Goal: Transaction & Acquisition: Purchase product/service

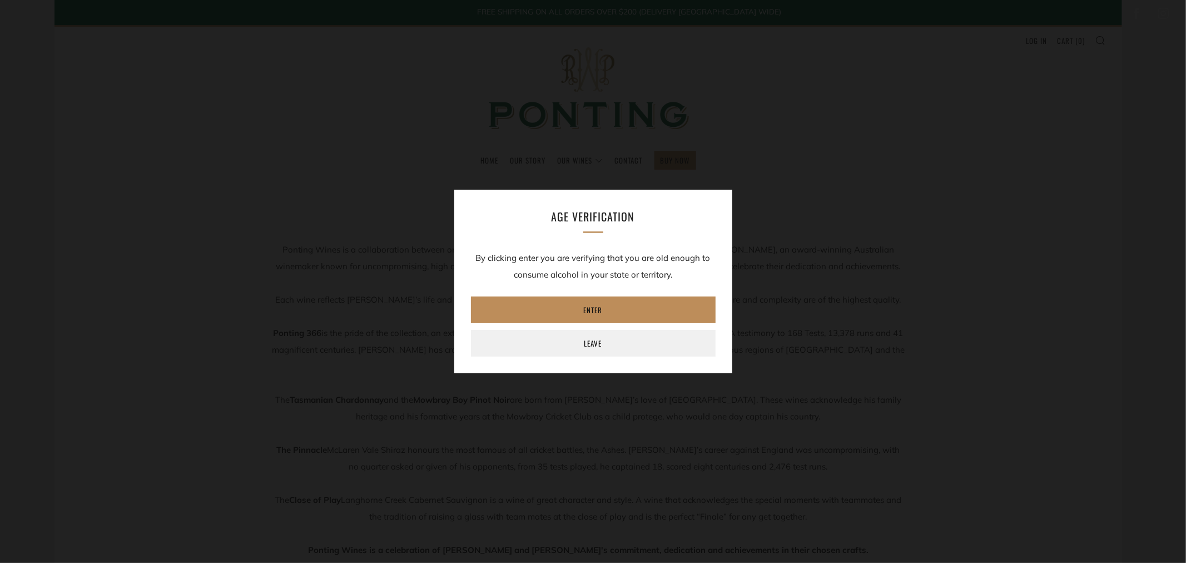
click at [592, 312] on link "Enter" at bounding box center [593, 309] width 245 height 27
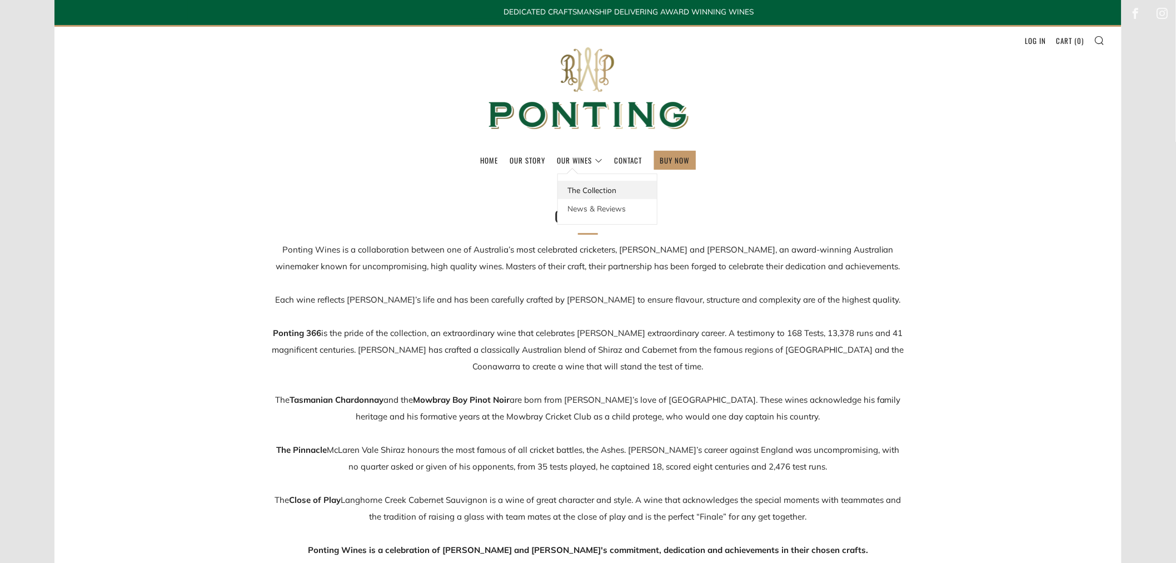
click at [591, 189] on link "The Collection" at bounding box center [607, 190] width 99 height 18
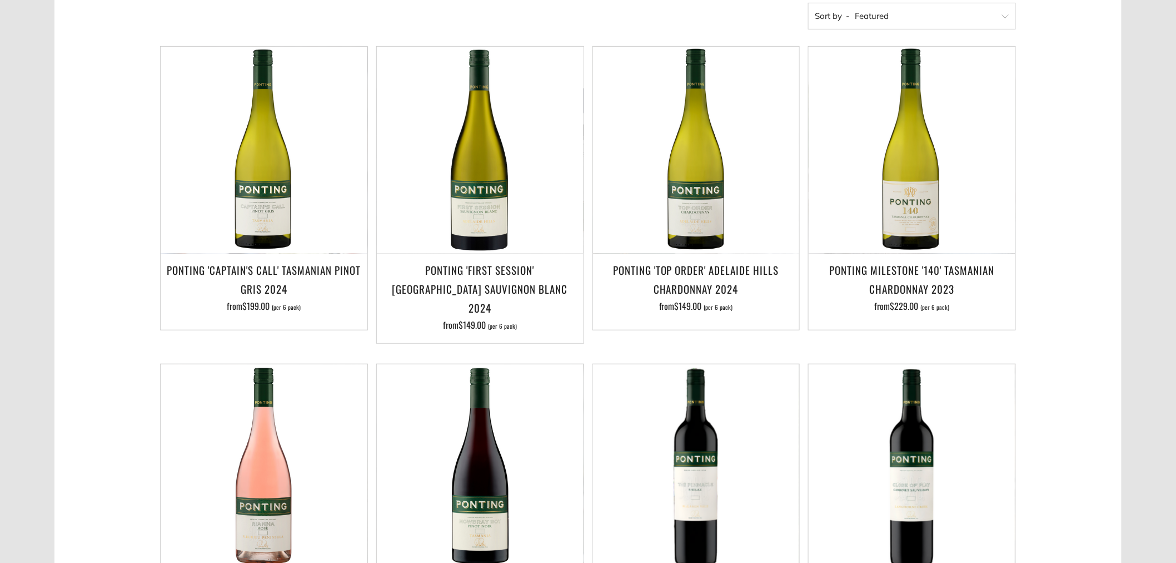
scroll to position [309, 0]
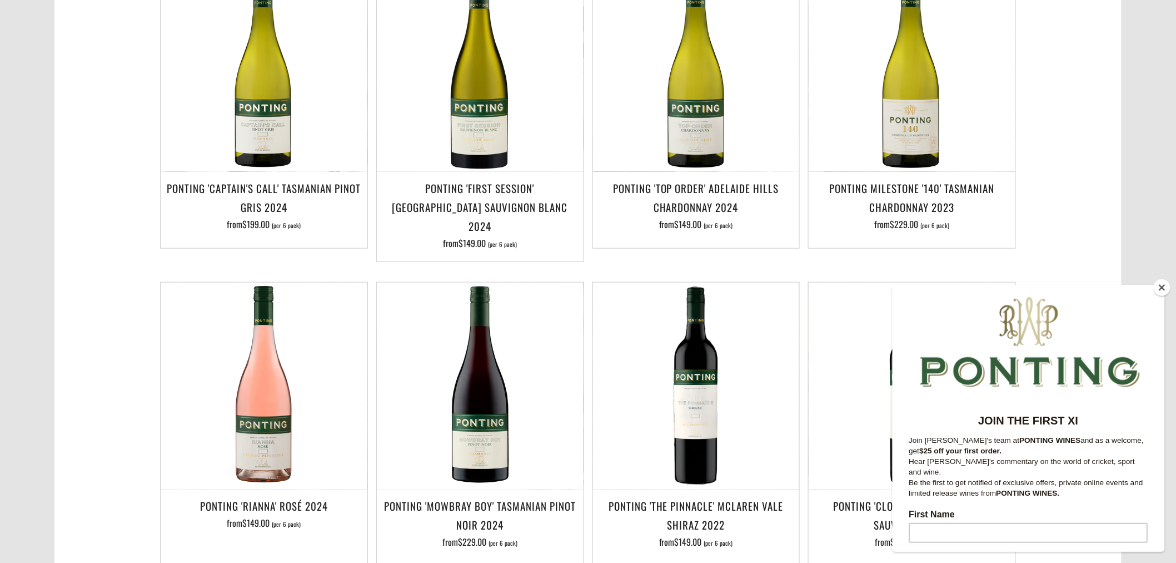
click at [1162, 287] on button "Close" at bounding box center [1162, 287] width 17 height 17
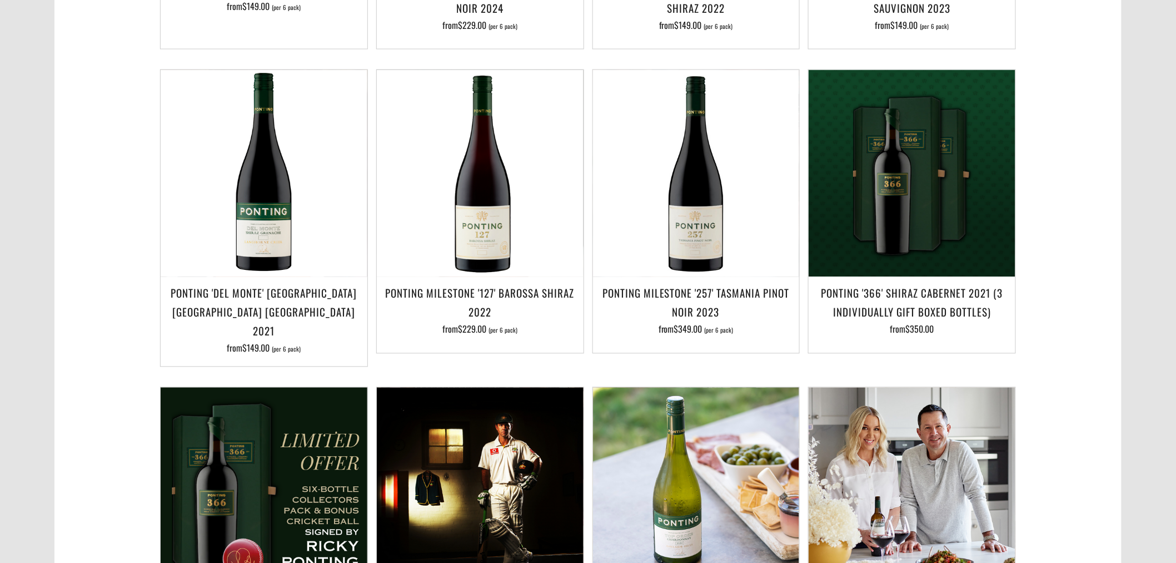
scroll to position [803, 0]
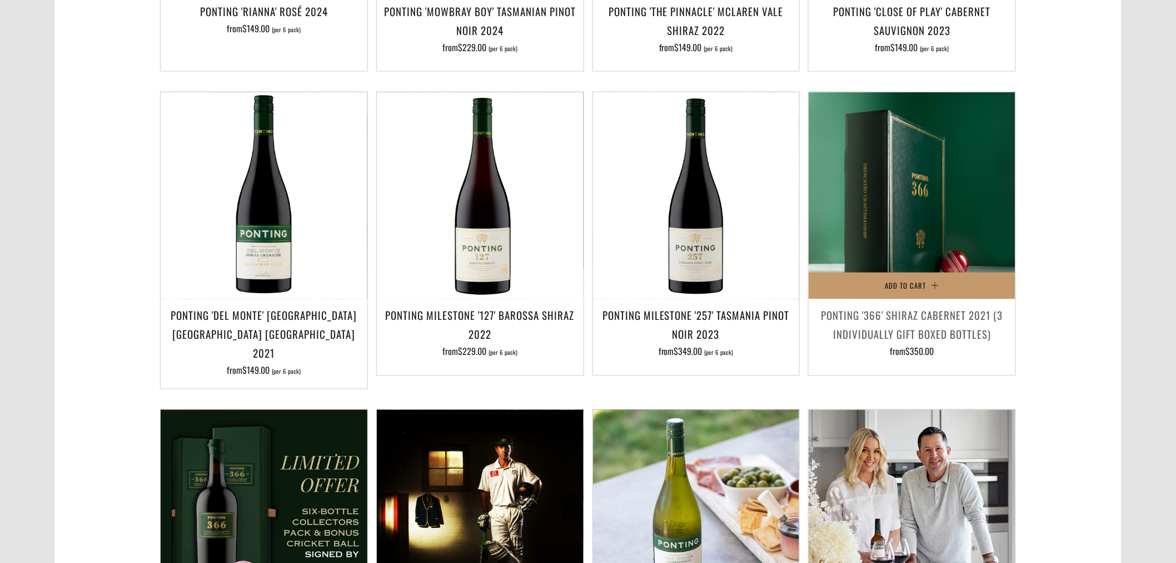
click at [893, 228] on img at bounding box center [912, 195] width 207 height 207
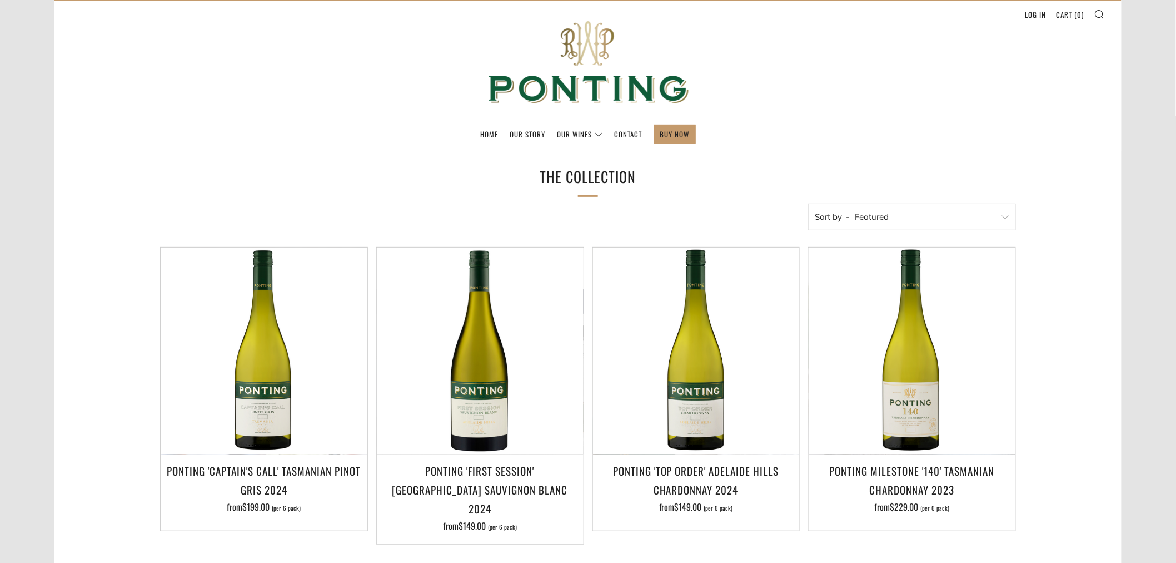
scroll to position [0, 0]
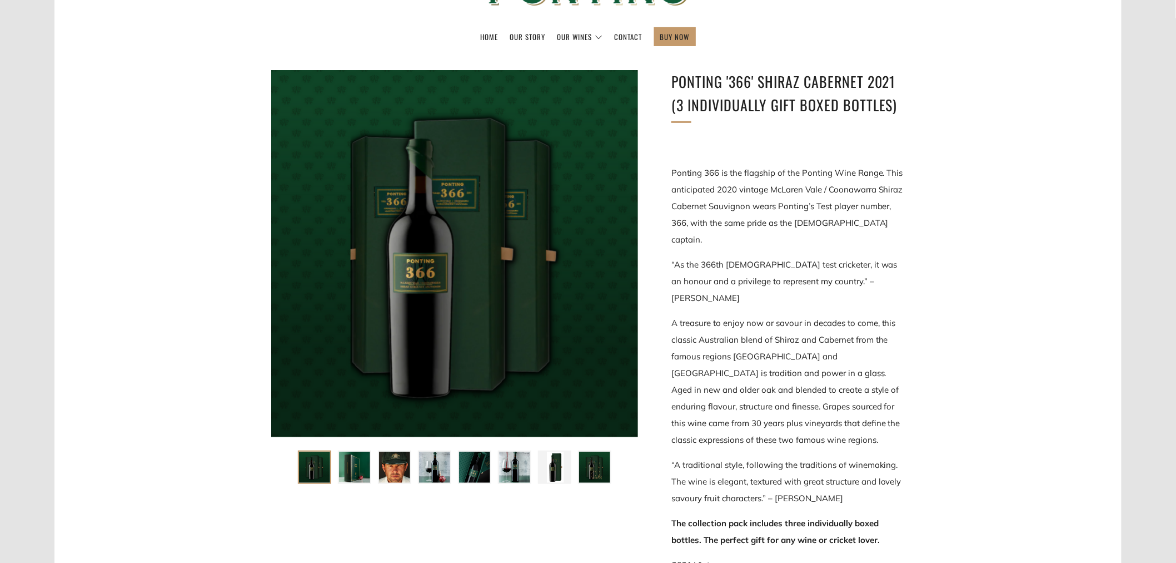
scroll to position [62, 0]
click at [353, 529] on div "Ponting '366' Shiraz Cabernet 2021 (3 individually gift boxed bottles) “As the …" at bounding box center [571, 535] width 667 height 931
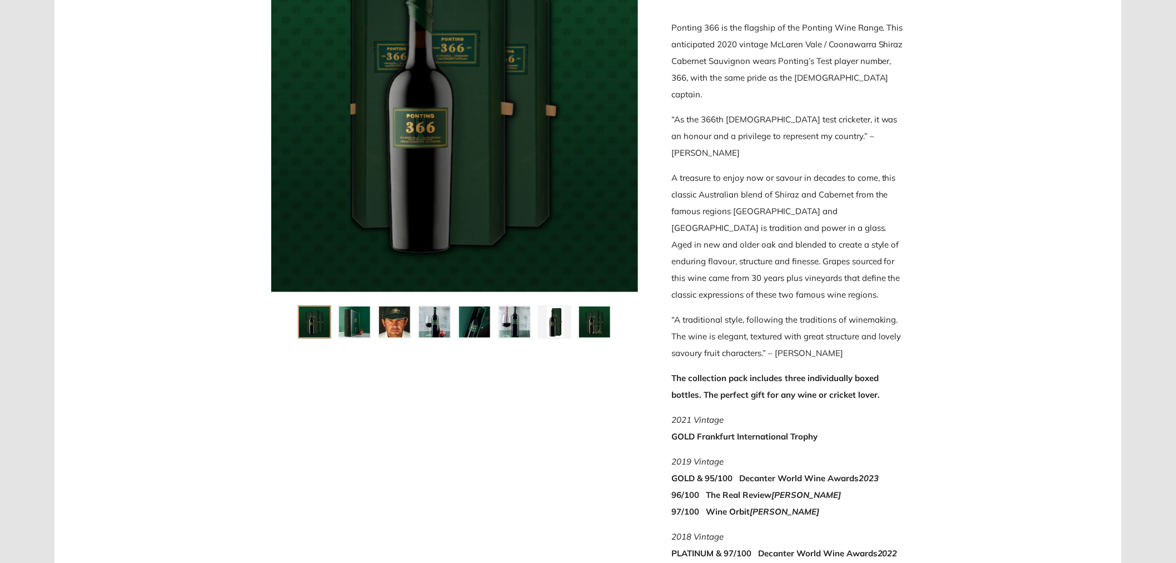
scroll to position [247, 0]
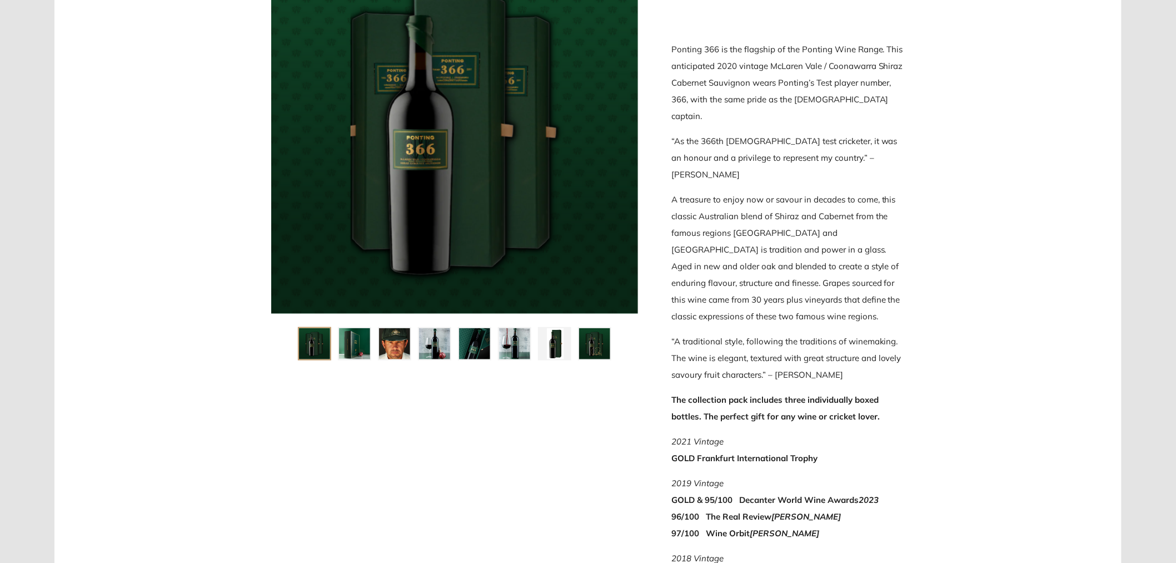
click at [348, 336] on img at bounding box center [354, 343] width 31 height 31
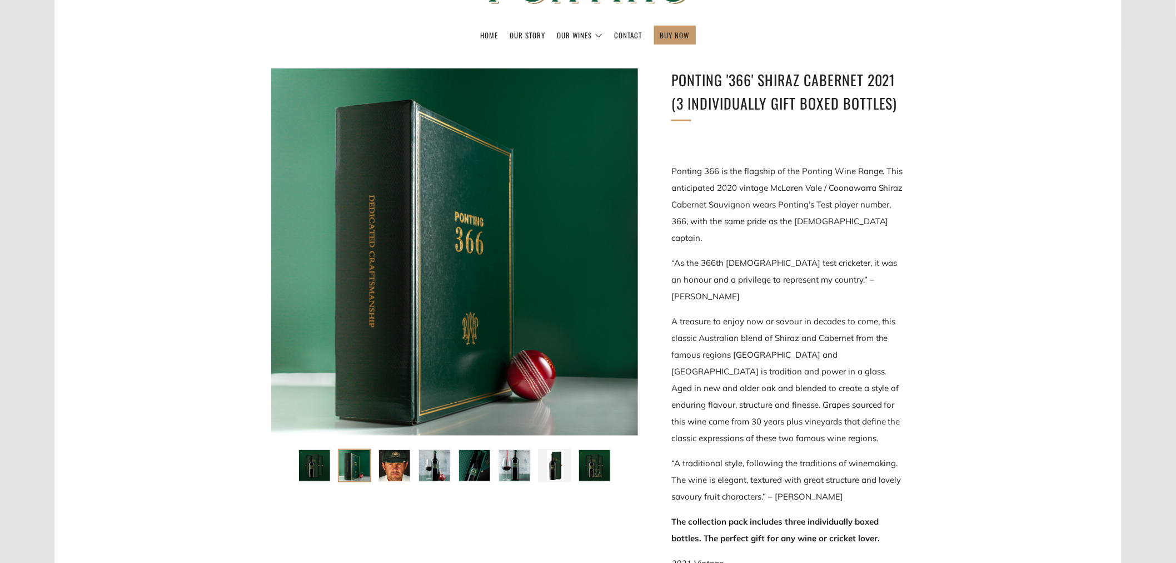
scroll to position [123, 0]
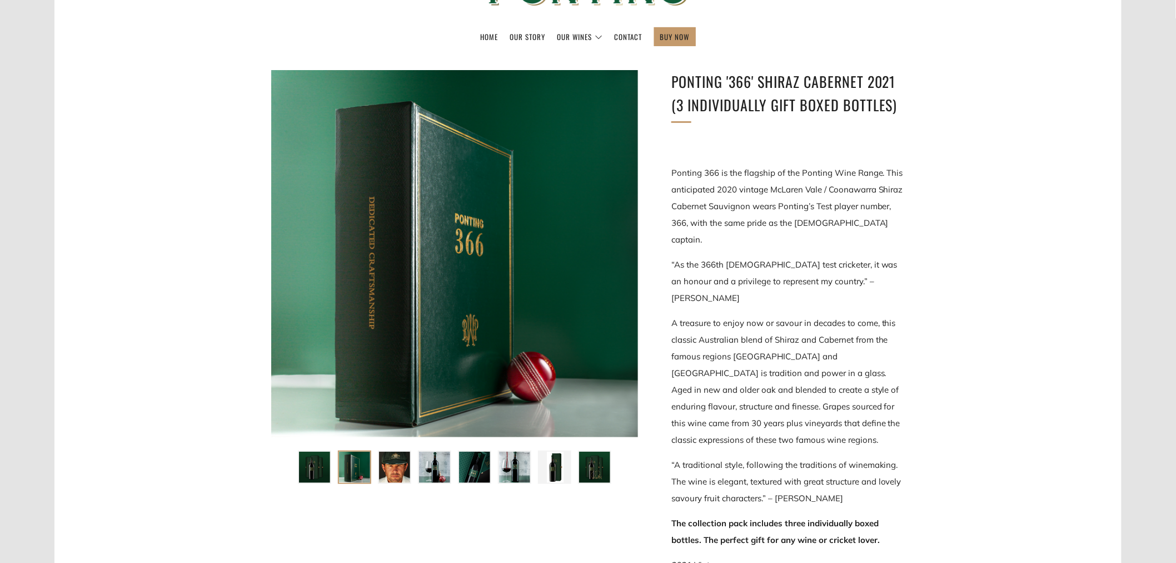
click at [397, 464] on img at bounding box center [394, 466] width 31 height 31
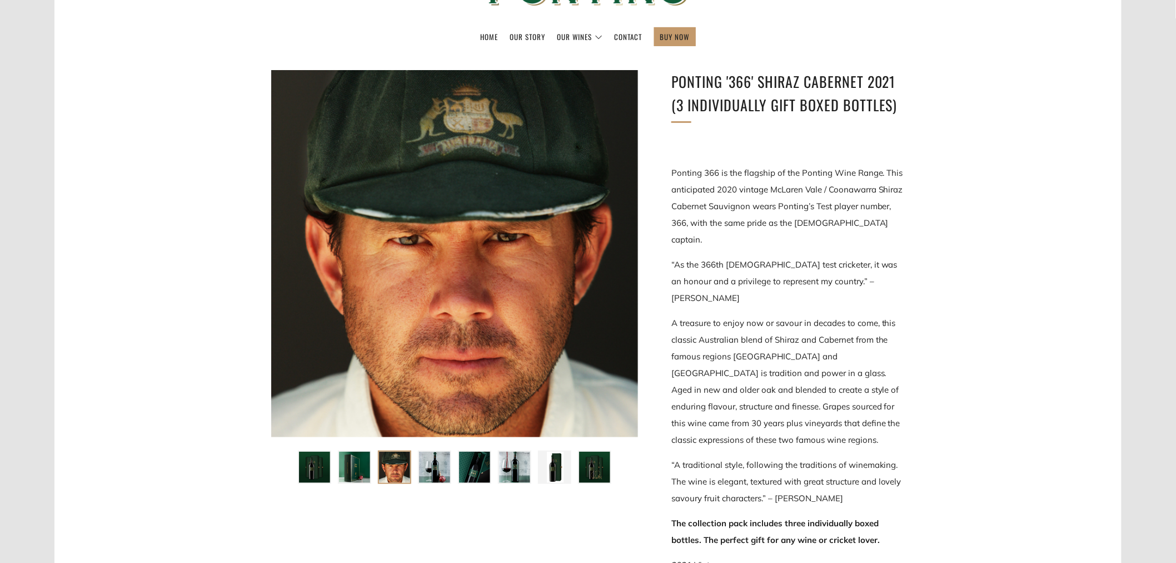
click at [426, 459] on img at bounding box center [434, 466] width 31 height 31
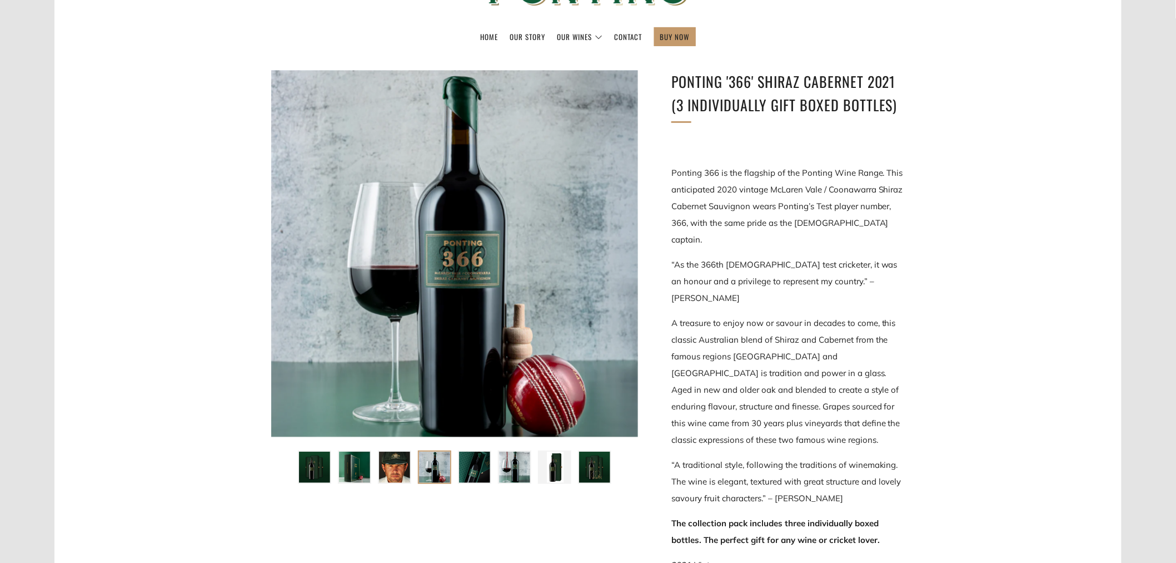
click at [467, 458] on img at bounding box center [474, 466] width 31 height 31
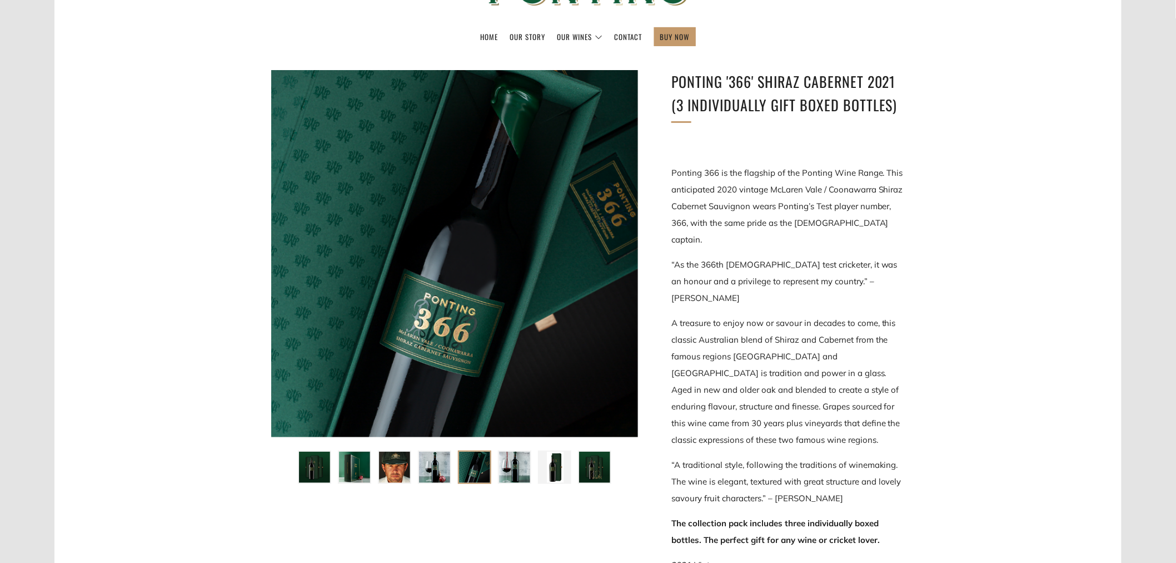
click at [509, 459] on img at bounding box center [514, 466] width 31 height 31
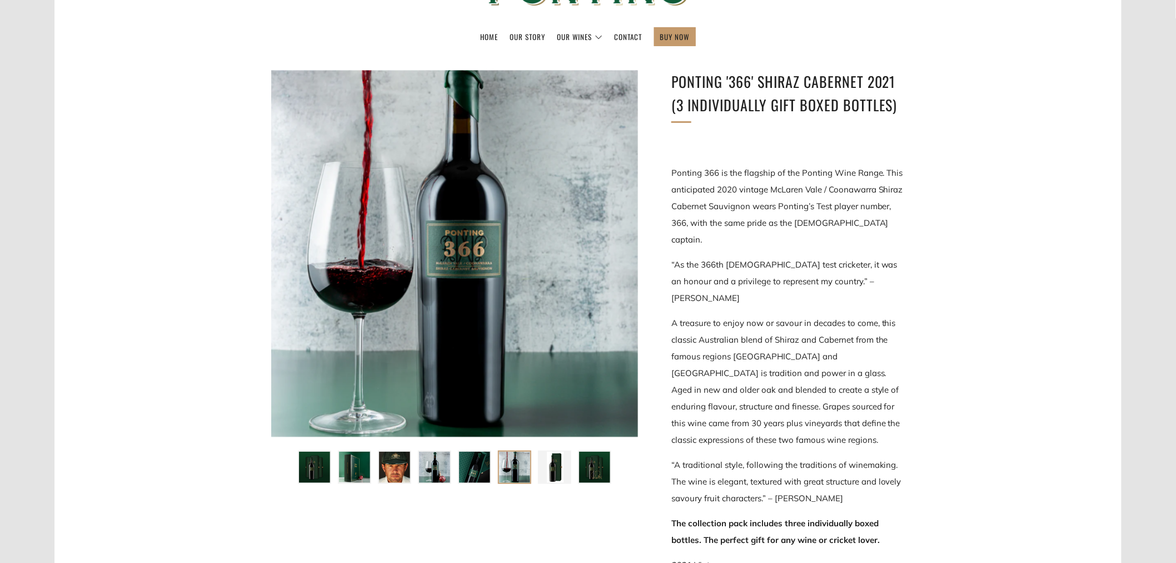
click at [552, 462] on img at bounding box center [554, 466] width 31 height 31
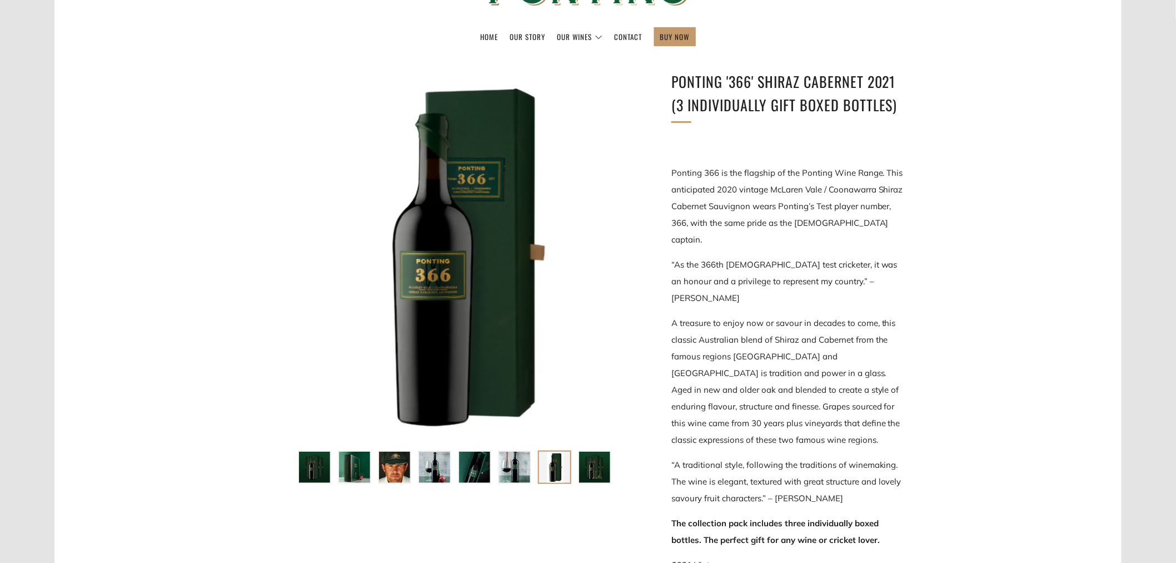
click at [590, 463] on img at bounding box center [594, 466] width 31 height 31
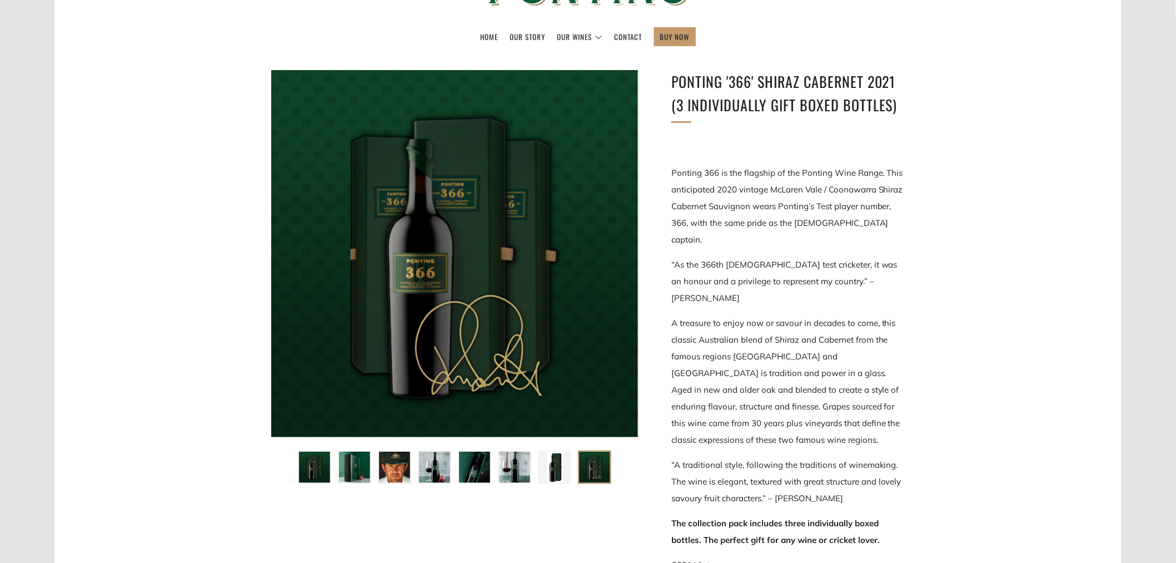
click at [309, 459] on img at bounding box center [314, 466] width 31 height 31
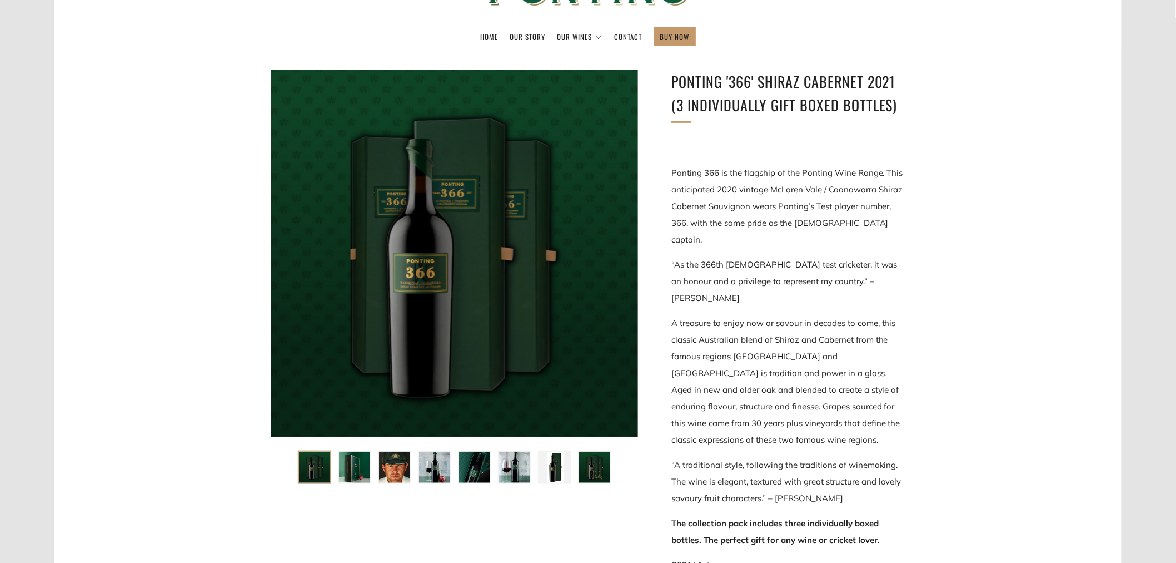
click at [356, 463] on img at bounding box center [354, 466] width 31 height 31
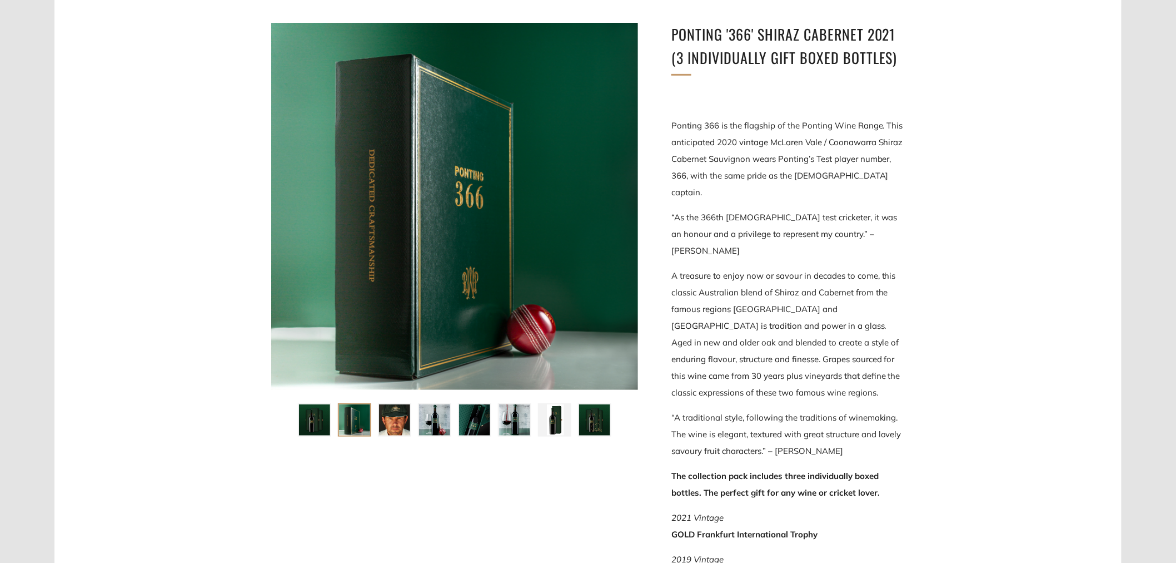
scroll to position [0, 0]
